Goal: Navigation & Orientation: Find specific page/section

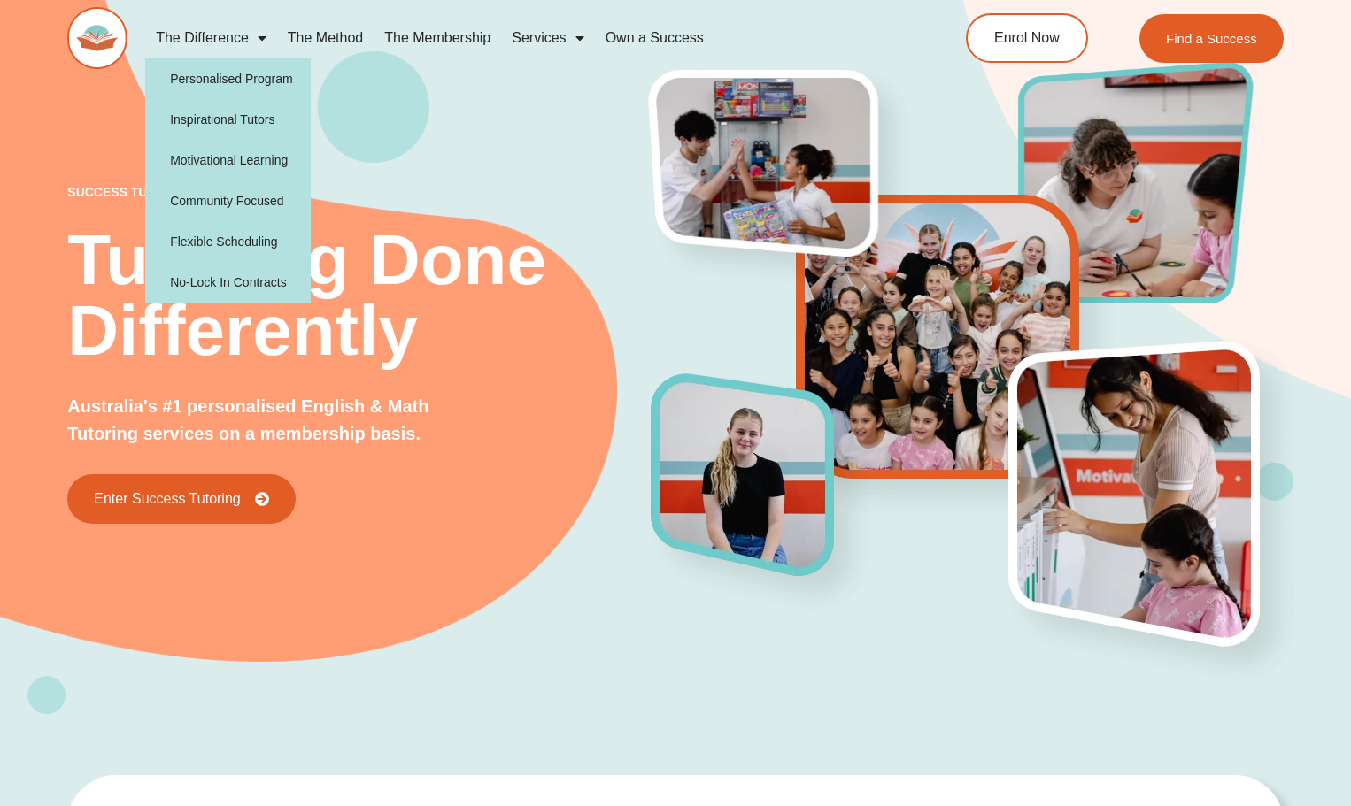
click at [253, 41] on span "Menu" at bounding box center [258, 38] width 18 height 32
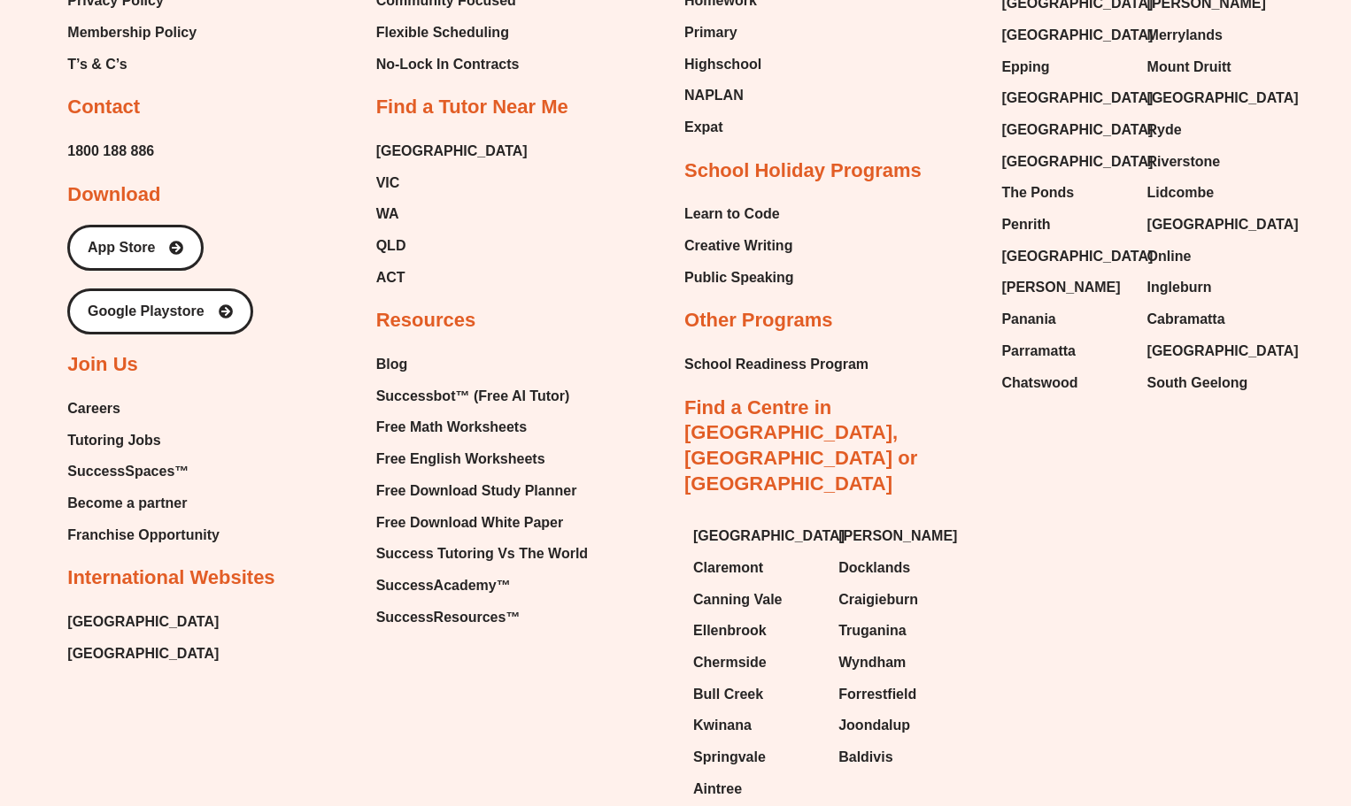
scroll to position [5723, 0]
click at [88, 411] on span "Careers" at bounding box center [93, 408] width 53 height 27
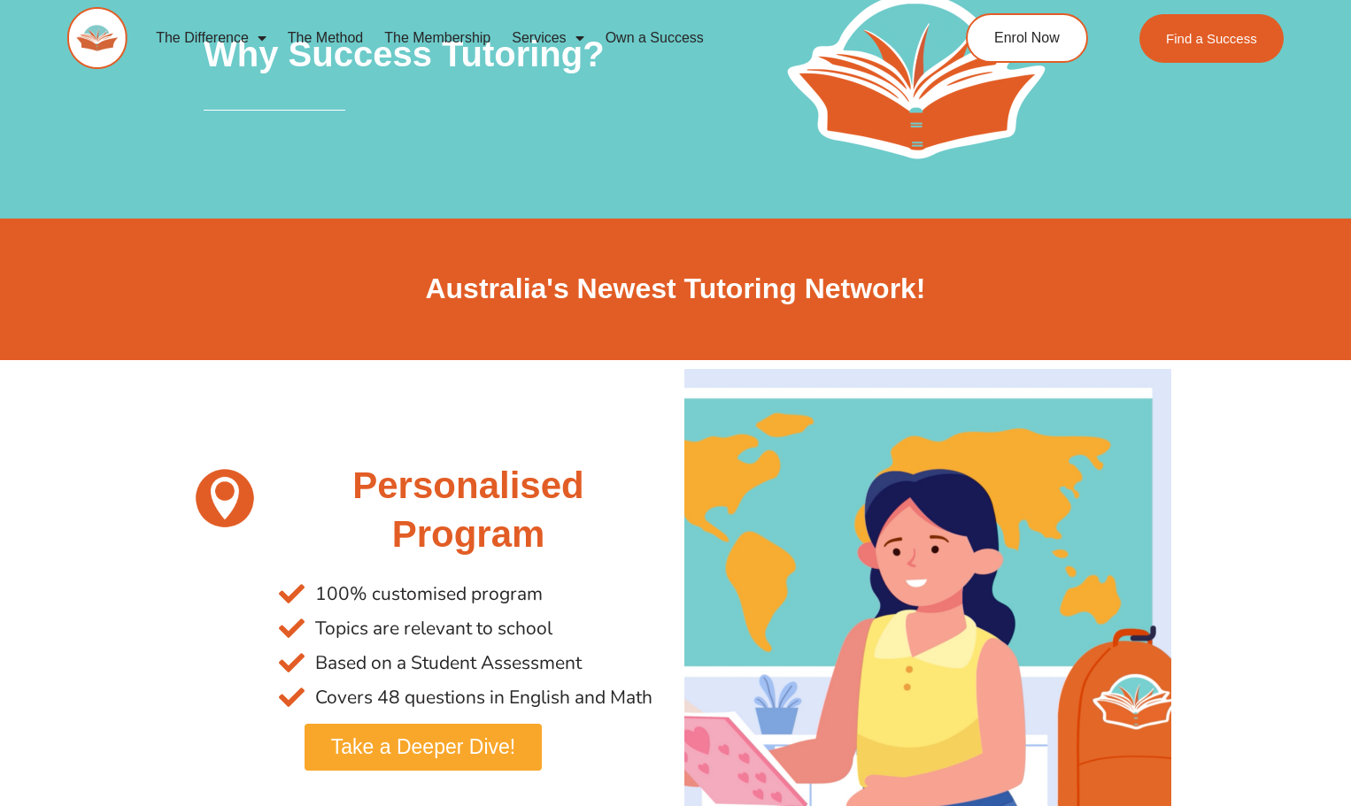
click at [314, 33] on link "The Method" at bounding box center [325, 38] width 96 height 41
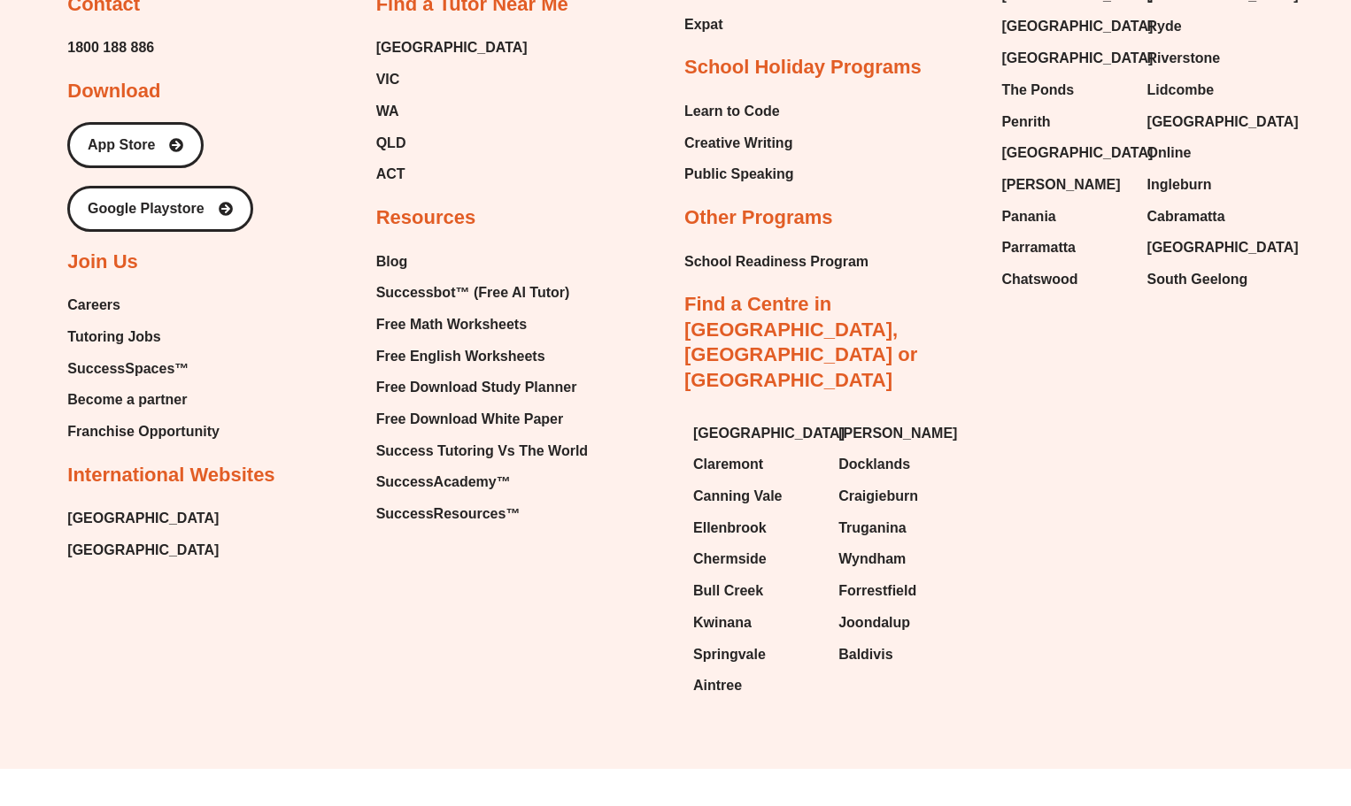
scroll to position [6698, 0]
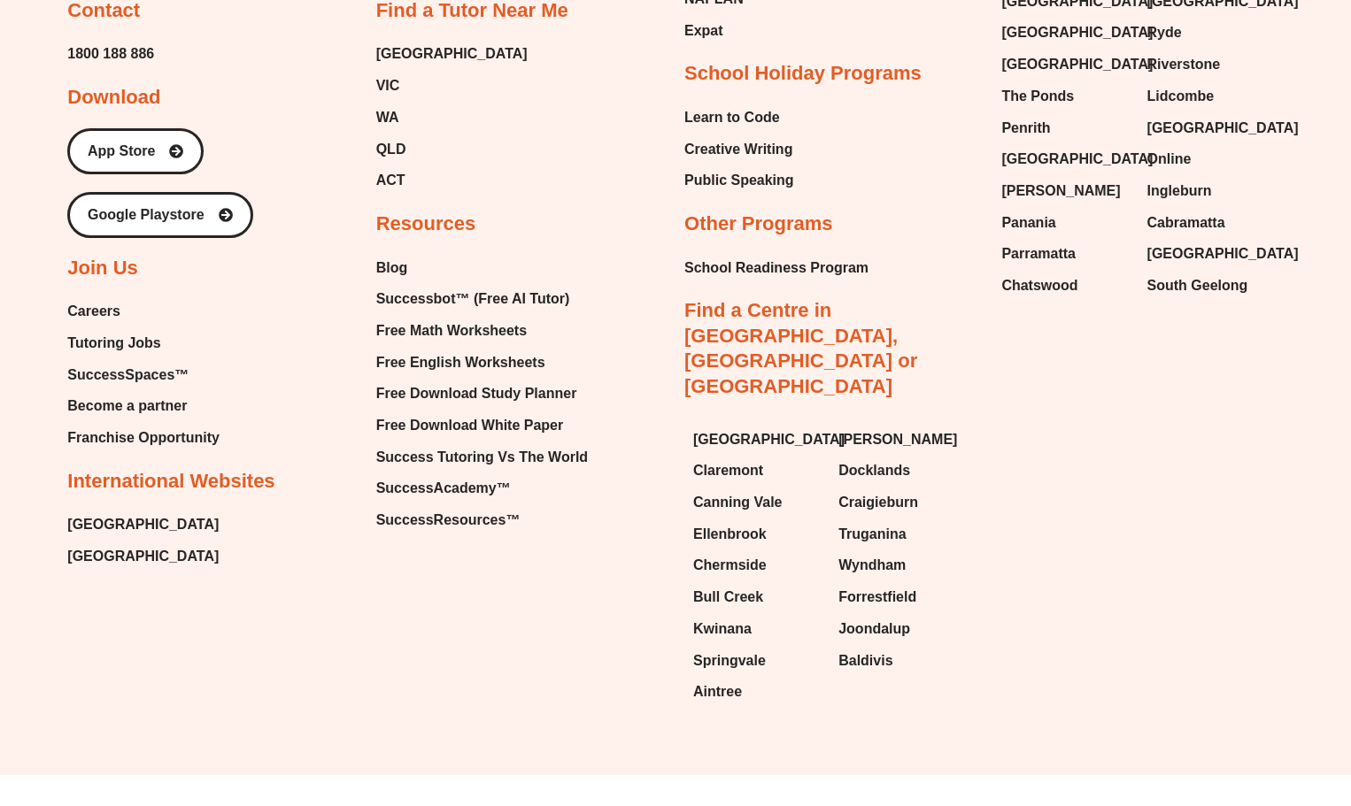
click at [131, 408] on span "Become a partner" at bounding box center [126, 406] width 119 height 27
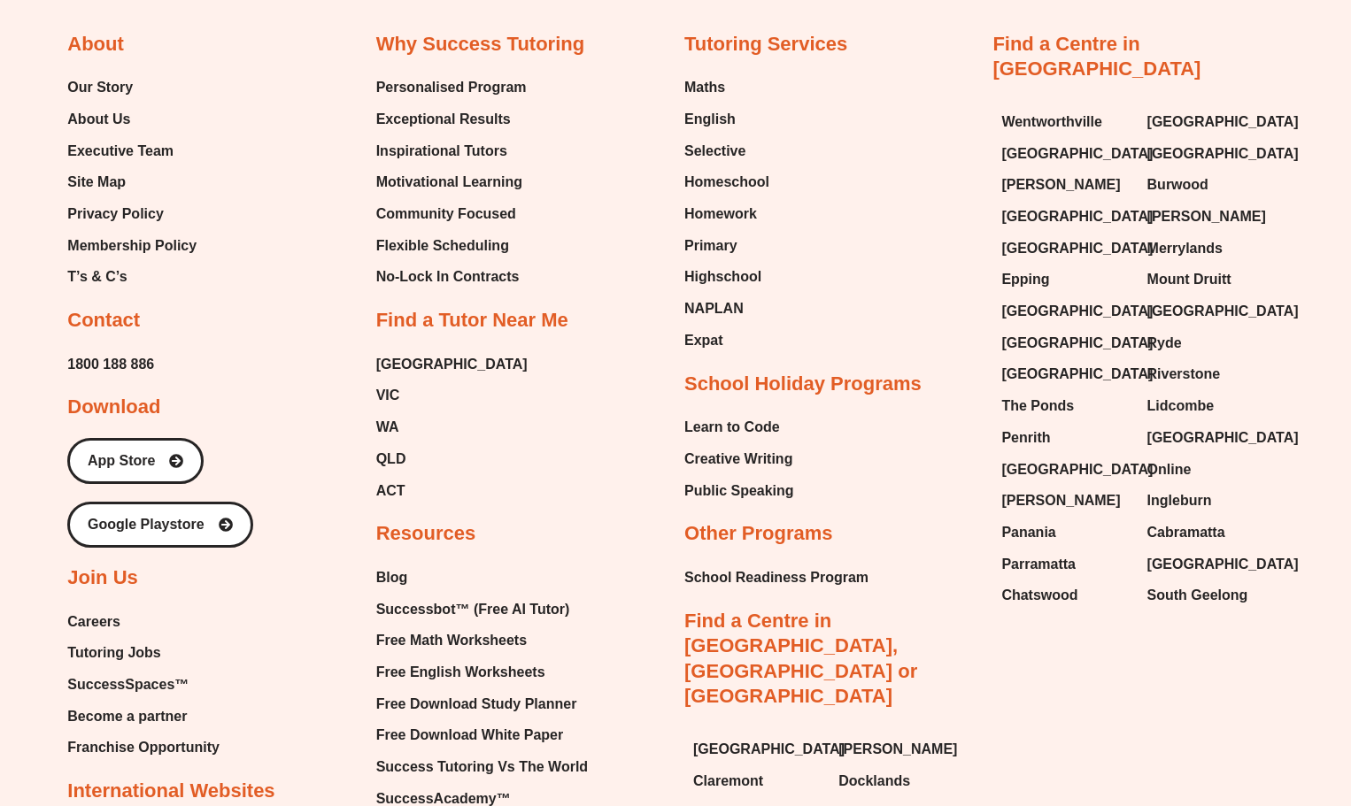
scroll to position [3669, 0]
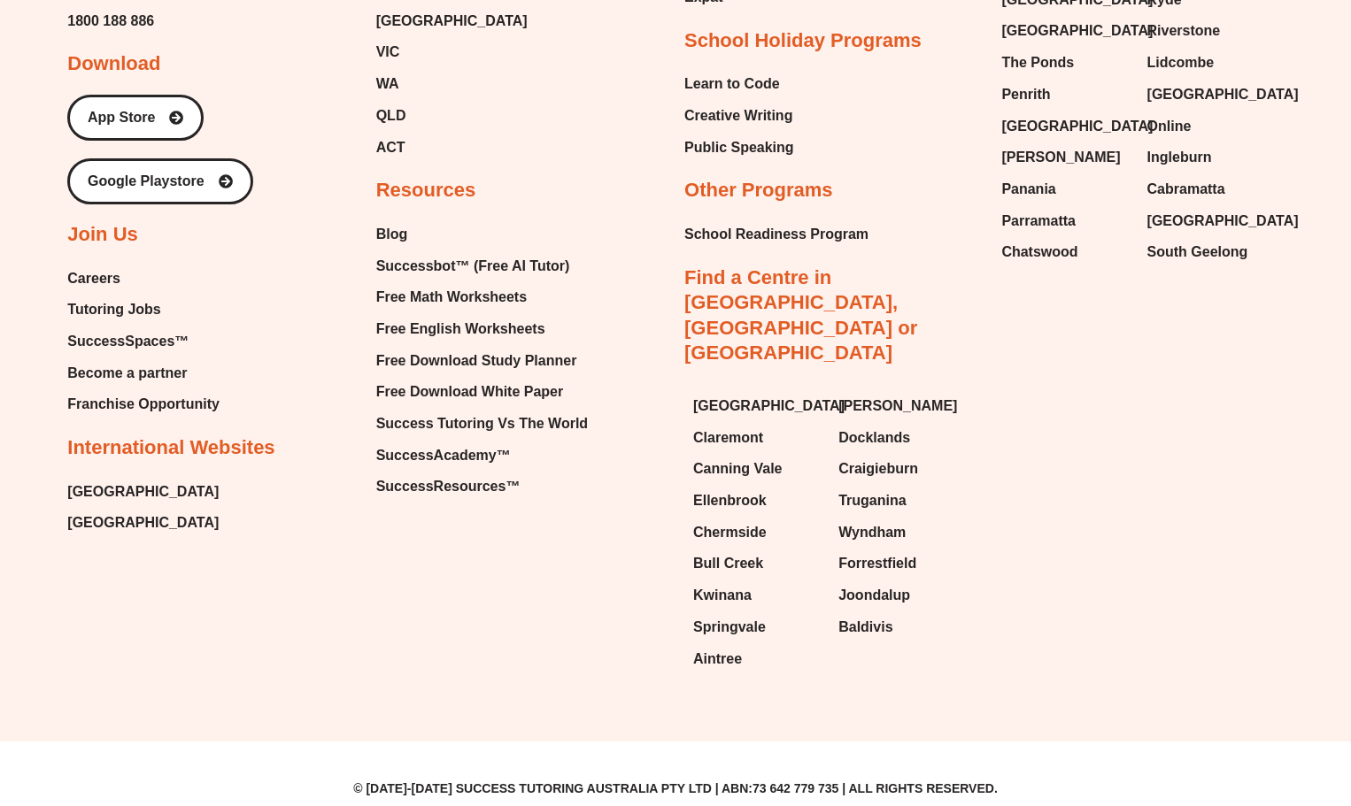
click at [166, 418] on span "Franchise Opportunity" at bounding box center [143, 404] width 152 height 27
